Goal: Task Accomplishment & Management: Complete application form

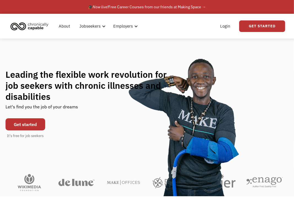
click at [26, 123] on link "Get started" at bounding box center [26, 124] width 40 height 12
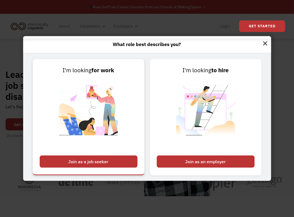
click at [97, 159] on div "Join as a job seeker" at bounding box center [89, 161] width 98 height 12
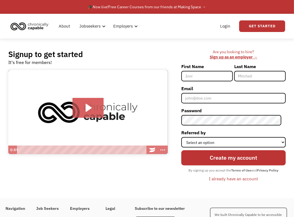
click at [209, 75] on input "First Name" at bounding box center [206, 76] width 51 height 10
type input "[PERSON_NAME]"
type input "Dixon"
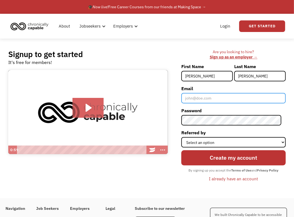
type input "[EMAIL_ADDRESS][DOMAIN_NAME]"
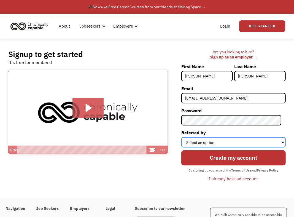
click at [226, 141] on select "Select an option Instagram Facebook Twitter Search Engine News Article Word of …" at bounding box center [233, 142] width 104 height 10
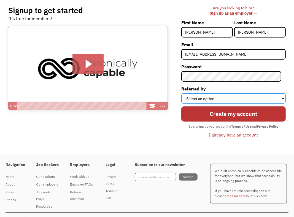
scroll to position [53, 0]
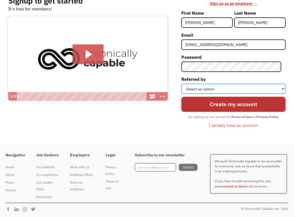
click at [258, 88] on select "Select an option Instagram Facebook Twitter Search Engine News Article Word of …" at bounding box center [233, 88] width 104 height 10
select select "Other"
click at [185, 83] on select "Select an option Instagram Facebook Twitter Search Engine News Article Word of …" at bounding box center [233, 88] width 104 height 10
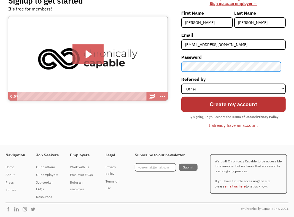
click at [184, 66] on div "Are you looking to hire? ‍ Sign up as an employer → First Name Jessica Last Nam…" at bounding box center [229, 65] width 112 height 138
click at [181, 130] on div at bounding box center [181, 130] width 0 height 0
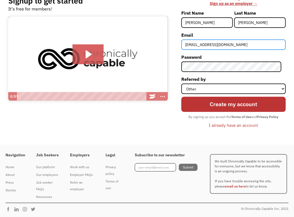
click at [241, 45] on input "[EMAIL_ADDRESS][DOMAIN_NAME]" at bounding box center [233, 44] width 104 height 10
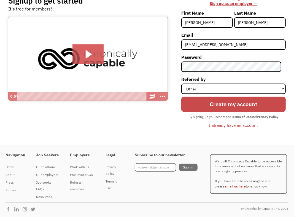
click at [238, 104] on input "Create my account" at bounding box center [233, 104] width 104 height 15
click at [235, 105] on input "Create my account" at bounding box center [233, 104] width 104 height 15
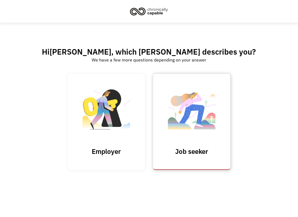
click at [186, 117] on img at bounding box center [191, 112] width 55 height 54
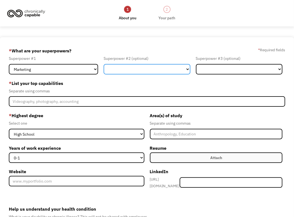
click at [132, 66] on select "Marketing Human Resources Finance Technology Operations Sales Industrial & Manu…" at bounding box center [147, 69] width 86 height 10
select select "Sales"
click at [104, 64] on select "Marketing Human Resources Finance Technology Operations Sales Industrial & Manu…" at bounding box center [147, 69] width 86 height 10
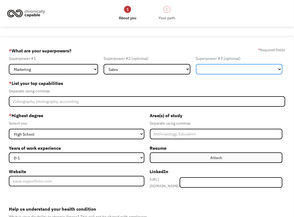
click at [245, 66] on select "Marketing Human Resources Finance Technology Operations Sales Industrial & Manu…" at bounding box center [239, 69] width 86 height 10
select select "Design"
click at [196, 64] on select "Marketing Human Resources Finance Technology Operations Sales Industrial & Manu…" at bounding box center [239, 69] width 86 height 10
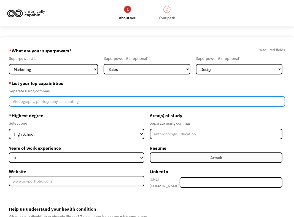
click at [82, 101] on input "Member-Create-Step1" at bounding box center [147, 101] width 276 height 10
type input "Social media, Creative design, origination, communication, sales"
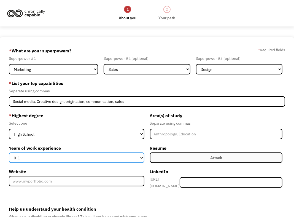
click at [108, 158] on select "0-1 2-4 5-10 11-15 15+" at bounding box center [76, 157] width 135 height 10
select select "5-10"
click at [9, 152] on select "0-1 2-4 5-10 11-15 15+" at bounding box center [76, 157] width 135 height 10
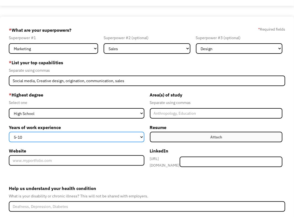
scroll to position [28, 0]
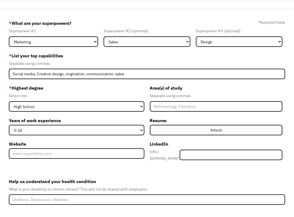
click at [208, 130] on label "Attach" at bounding box center [216, 130] width 133 height 10
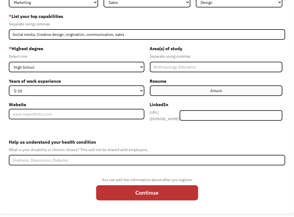
scroll to position [72, 0]
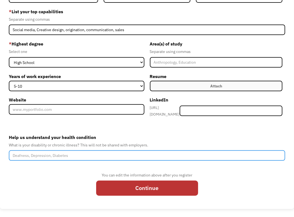
click at [83, 153] on input "Help us understand your health condition" at bounding box center [147, 155] width 276 height 10
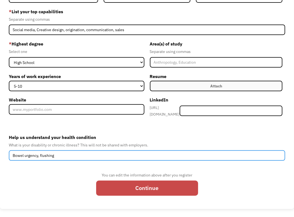
type input "Bowel urgency, flushing"
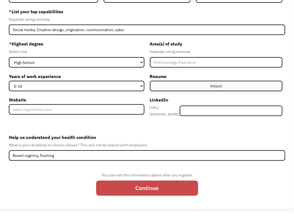
click at [174, 187] on input "Continue" at bounding box center [147, 187] width 102 height 15
type input "Please wait..."
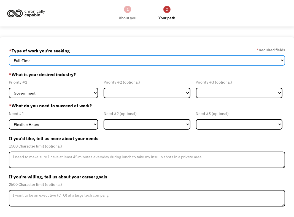
click at [87, 59] on select "Full-Time Part-Time Both Full-Time and Part-Time" at bounding box center [147, 60] width 276 height 10
select select "Both Full-Time and Part-Time"
click at [9, 55] on select "Full-Time Part-Time Both Full-Time and Part-Time" at bounding box center [147, 60] width 276 height 10
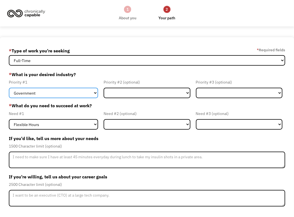
click at [73, 93] on select "Government Finance & Insurance Health & Social Care Tech & Engineering Creative…" at bounding box center [53, 93] width 89 height 10
select select "Creative & Design"
click at [9, 88] on select "Government Finance & Insurance Health & Social Care Tech & Engineering Creative…" at bounding box center [53, 93] width 89 height 10
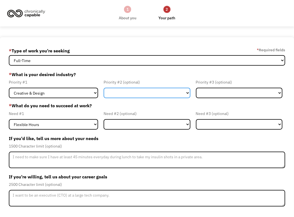
click at [132, 92] on select "Government Finance & Insurance Health & Social Care Tech & Engineering Creative…" at bounding box center [147, 93] width 86 height 10
select select "Administrative"
click at [104, 88] on select "Government Finance & Insurance Health & Social Care Tech & Engineering Creative…" at bounding box center [147, 93] width 86 height 10
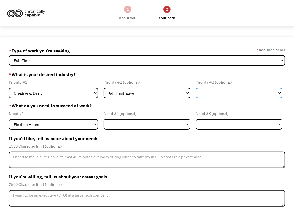
click at [213, 90] on select "Government Finance & Insurance Health & Social Care Tech & Engineering Creative…" at bounding box center [239, 93] width 86 height 10
select select "Administrative"
click at [196, 88] on select "Government Finance & Insurance Health & Social Care Tech & Engineering Creative…" at bounding box center [239, 93] width 86 height 10
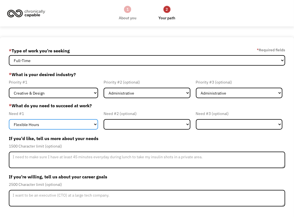
click at [72, 125] on select "Flexible Hours Remote Work Service Animal On-site Accommodations Visual Support…" at bounding box center [53, 124] width 89 height 10
click at [9, 119] on select "Flexible Hours Remote Work Service Animal On-site Accommodations Visual Support…" at bounding box center [53, 124] width 89 height 10
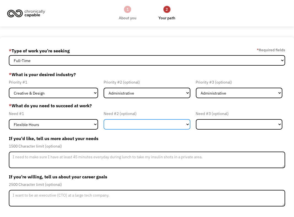
click at [134, 123] on select "Flexible Hours Remote Work Service Animal On-site Accommodations Visual Support…" at bounding box center [147, 124] width 86 height 10
select select "Remote Work"
click at [104, 119] on select "Flexible Hours Remote Work Service Animal On-site Accommodations Visual Support…" at bounding box center [147, 124] width 86 height 10
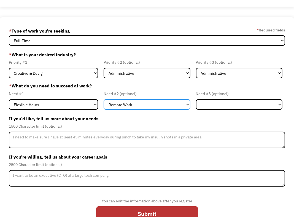
scroll to position [28, 0]
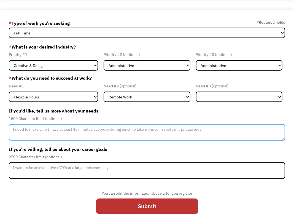
click at [132, 132] on textarea "Member-Update-Form-Step2" at bounding box center [147, 132] width 276 height 17
type textarea "S"
click at [133, 128] on textarea "I need flexible hours for the days I need to stay near a bathroom." at bounding box center [147, 132] width 276 height 17
drag, startPoint x: 223, startPoint y: 132, endPoint x: 226, endPoint y: 128, distance: 4.7
click at [226, 128] on textarea "I need flexible hours for the days I need to stay near a bathroom. I also need …" at bounding box center [147, 132] width 276 height 17
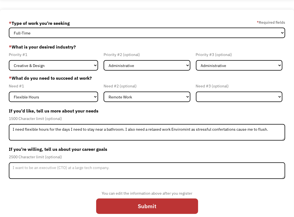
drag, startPoint x: 224, startPoint y: 130, endPoint x: 277, endPoint y: 153, distance: 57.6
click at [277, 153] on label "If you're willing, tell us about your career goals" at bounding box center [147, 149] width 276 height 9
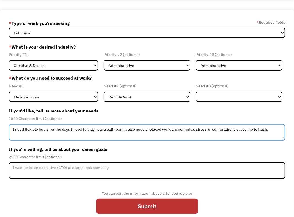
drag, startPoint x: 234, startPoint y: 129, endPoint x: 212, endPoint y: 129, distance: 22.3
click at [212, 129] on textarea "I need flexible hours for the days I need to stay near a bathroom. I also need …" at bounding box center [147, 132] width 276 height 17
click at [267, 130] on textarea "I need flexible hours for the days I need to stay near a bathroom. I also need …" at bounding box center [147, 132] width 276 height 17
click at [174, 129] on textarea "I need flexible hours for the days I need to stay near a bathroom. I also need …" at bounding box center [147, 132] width 276 height 17
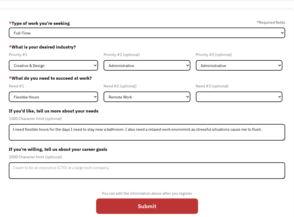
drag, startPoint x: 184, startPoint y: 129, endPoint x: 233, endPoint y: 143, distance: 50.8
click at [233, 143] on form "689e7e6e94d86808a31bc6c5 dixonelement@gmail.com Jessica Dixon * Type of work yo…" at bounding box center [147, 118] width 276 height 199
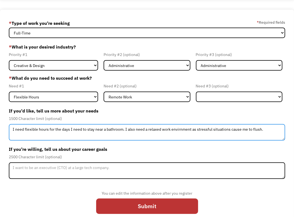
click at [209, 128] on textarea "I need flexible hours for the days I need to stay near a bathroom. I also need …" at bounding box center [147, 132] width 276 height 17
click at [268, 129] on textarea "I need flexible hours for the days I need to stay near a bathroom. I also need …" at bounding box center [147, 132] width 276 height 17
type textarea "I need flexible hours for the days I need to stay near a bathroom. I also need …"
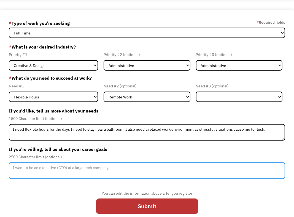
drag, startPoint x: 93, startPoint y: 168, endPoint x: 97, endPoint y: 170, distance: 3.8
click at [93, 168] on textarea "Member-Update-Form-Step2" at bounding box center [147, 170] width 276 height 17
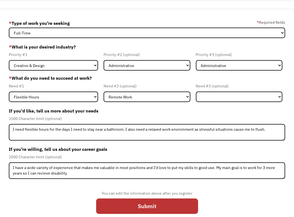
drag, startPoint x: 46, startPoint y: 172, endPoint x: 55, endPoint y: 179, distance: 11.3
click at [69, 183] on div "You can edit the information above after you register Submit" at bounding box center [147, 200] width 276 height 35
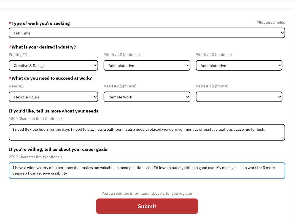
click at [73, 173] on textarea "I have a wide variety of experience that makes me valuable in most positions an…" at bounding box center [147, 170] width 276 height 17
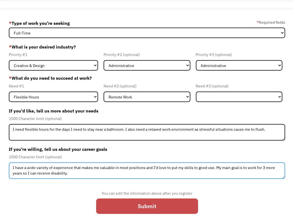
type textarea "I have a wide variety of experience that makes me valuable in most positions an…"
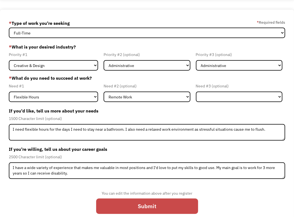
click at [148, 209] on input "Submit" at bounding box center [147, 205] width 102 height 15
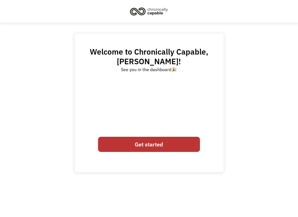
click at [171, 142] on link "Get started" at bounding box center [149, 144] width 102 height 15
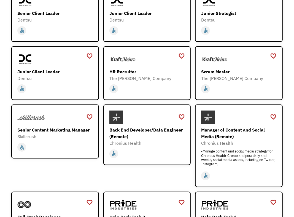
scroll to position [138, 0]
